Goal: Task Accomplishment & Management: Manage account settings

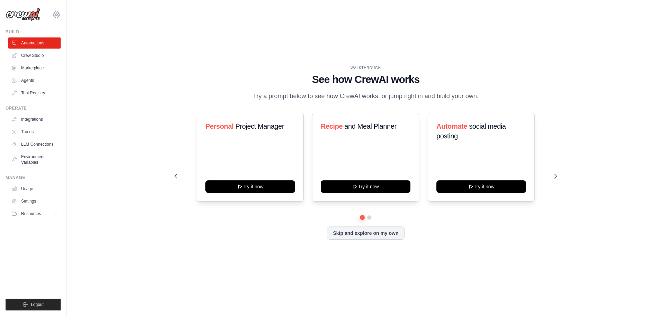
click at [55, 17] on icon at bounding box center [56, 14] width 8 height 8
click at [41, 45] on link "Settings" at bounding box center [56, 47] width 61 height 12
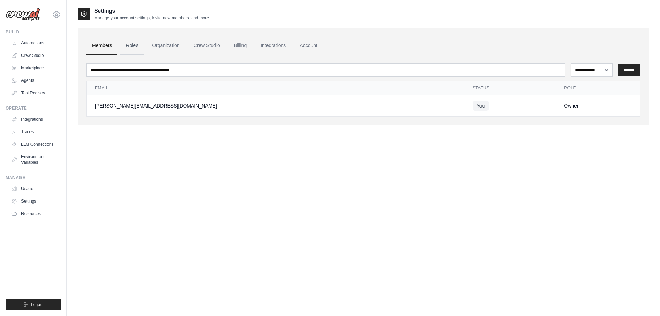
click at [130, 44] on link "Roles" at bounding box center [132, 45] width 24 height 19
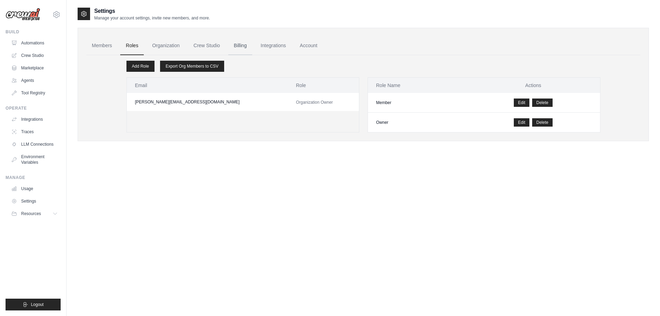
click at [229, 45] on link "Billing" at bounding box center [240, 45] width 24 height 19
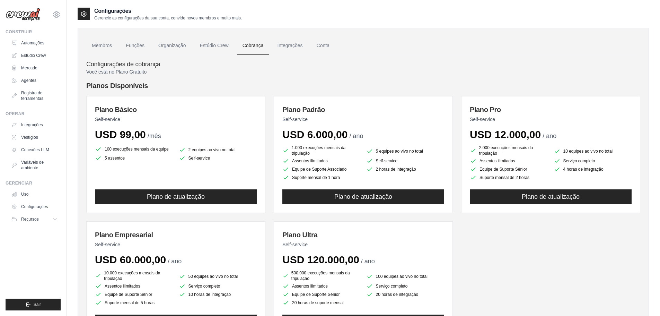
click at [449, 57] on div "Configurações de cobrança Você está no Plano Gratuito Planos Disponíveis Plano …" at bounding box center [363, 204] width 554 height 298
click at [298, 44] on font "Integrações" at bounding box center [289, 46] width 25 height 6
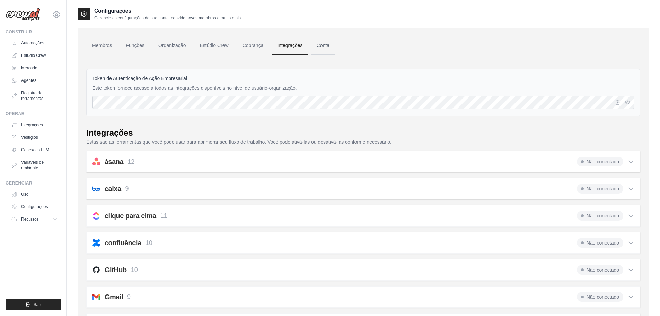
click at [316, 45] on link "Conta" at bounding box center [323, 45] width 24 height 19
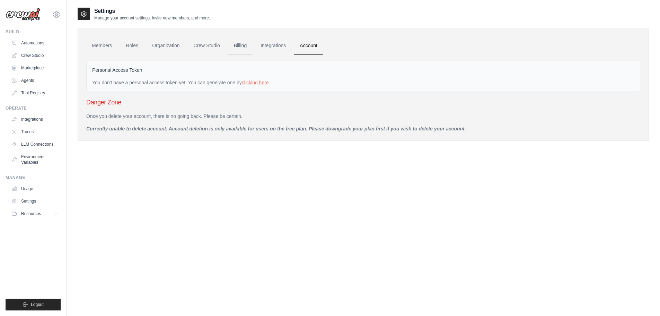
click at [243, 46] on link "Billing" at bounding box center [240, 45] width 24 height 19
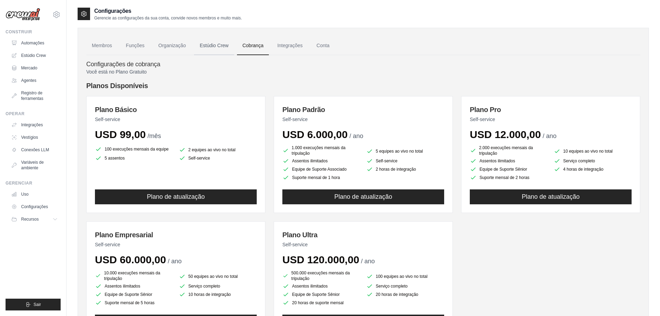
click at [204, 49] on link "Estúdio Crew" at bounding box center [214, 45] width 40 height 19
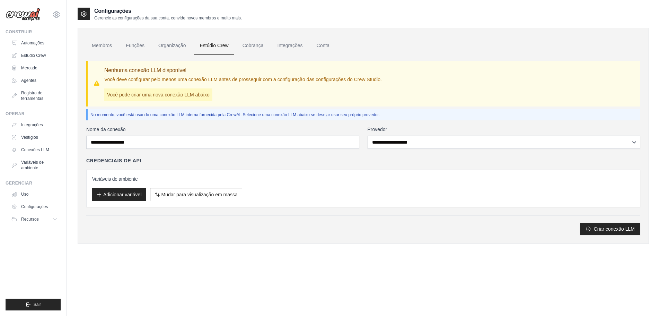
click at [179, 134] on div "Nome da conexão" at bounding box center [222, 137] width 273 height 23
click at [177, 51] on link "Organização" at bounding box center [172, 45] width 38 height 19
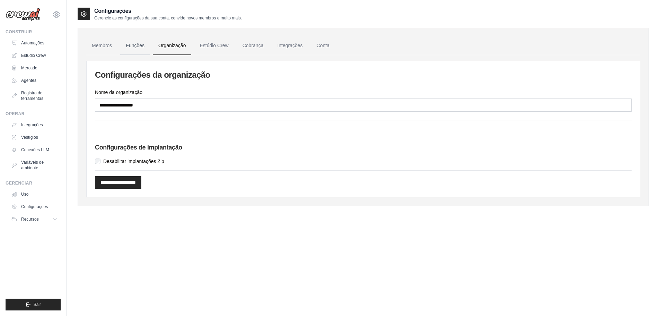
click at [139, 47] on font "Funções" at bounding box center [135, 46] width 19 height 6
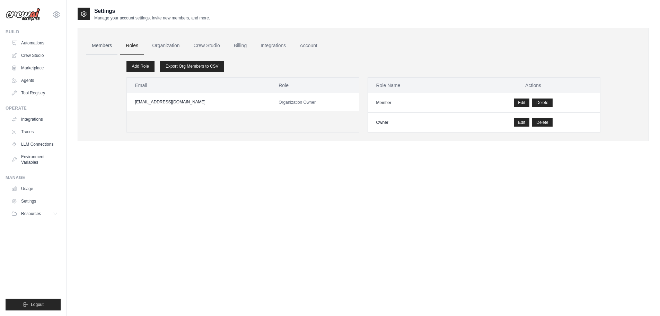
click at [107, 44] on link "Members" at bounding box center [101, 45] width 31 height 19
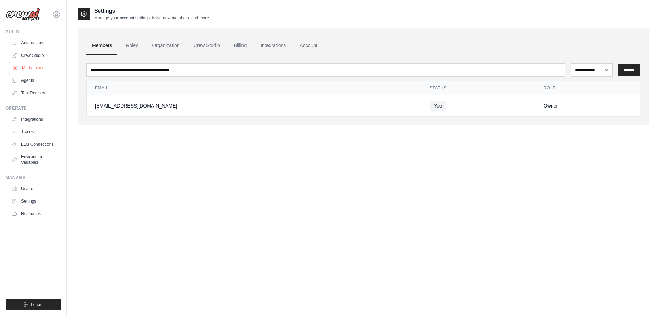
click at [34, 63] on link "Marketplace" at bounding box center [35, 67] width 52 height 11
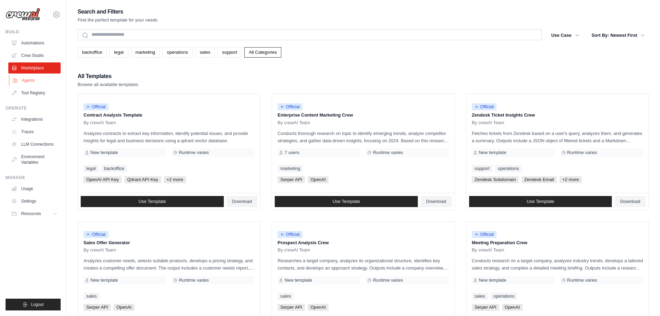
click at [33, 78] on link "Agents" at bounding box center [35, 80] width 52 height 11
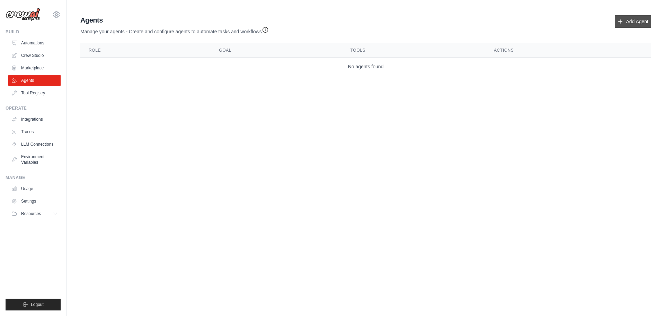
click at [631, 20] on link "Add Agent" at bounding box center [633, 21] width 36 height 12
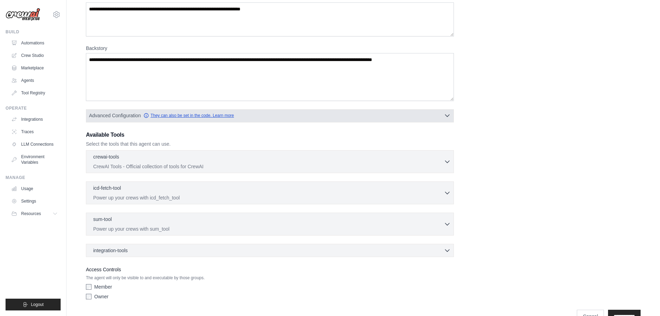
scroll to position [87, 0]
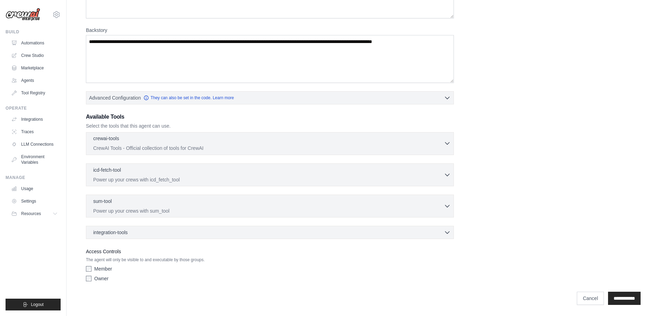
click at [183, 143] on div "crewai-tools 0 selected CrewAI Tools - Official collection of tools for CrewAI" at bounding box center [268, 143] width 351 height 17
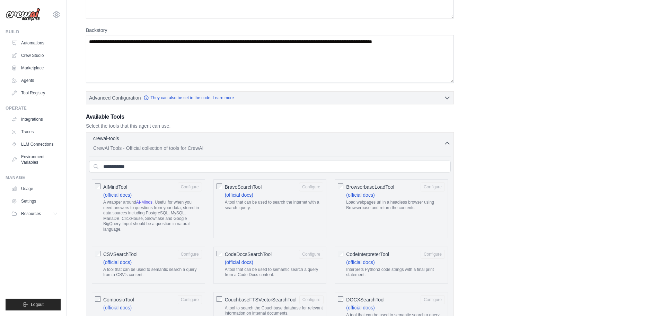
click at [218, 145] on p "CrewAI Tools - Official collection of tools for CrewAI" at bounding box center [268, 147] width 351 height 7
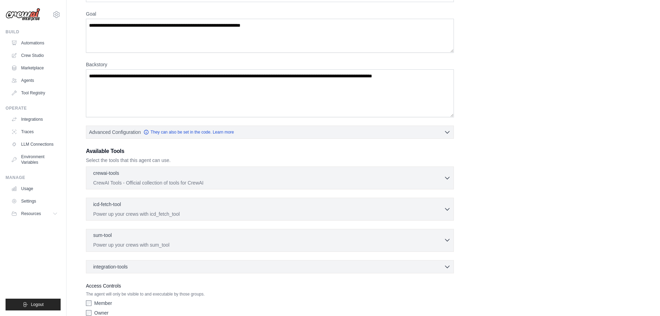
scroll to position [0, 0]
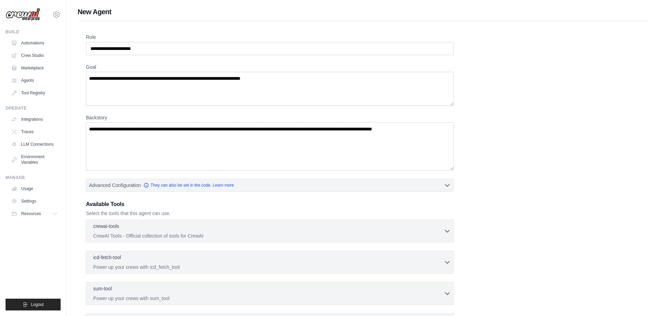
click at [89, 9] on h1 "New Agent" at bounding box center [363, 12] width 571 height 10
